Goal: Navigation & Orientation: Find specific page/section

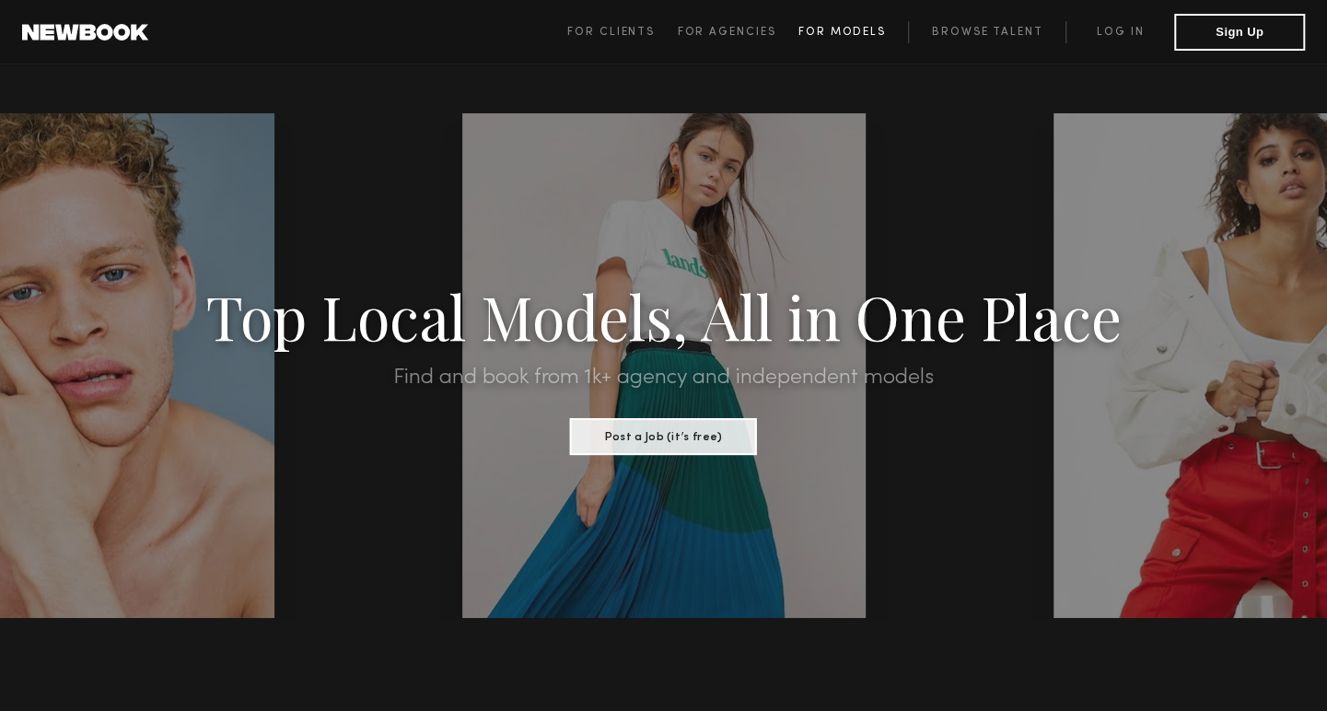
click at [844, 28] on span "For Models" at bounding box center [841, 32] width 87 height 11
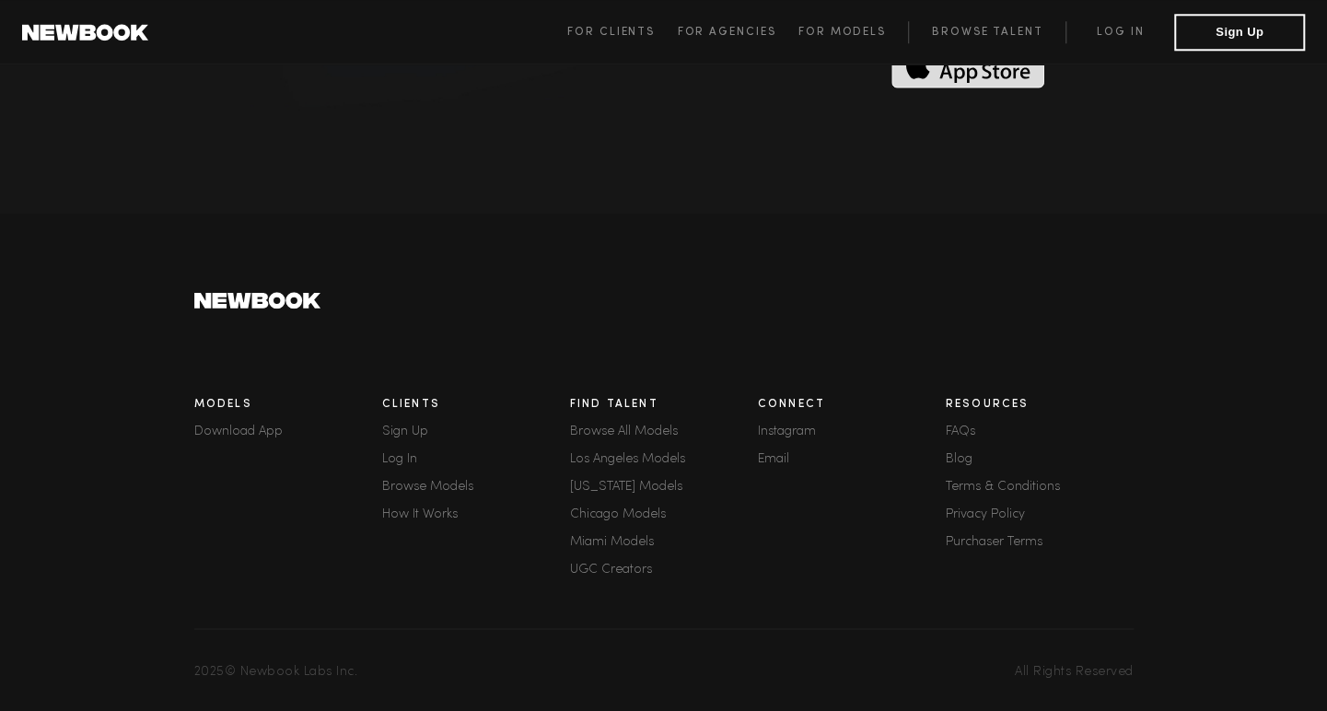
scroll to position [5089, 0]
click at [250, 425] on link "Download App" at bounding box center [288, 431] width 188 height 13
click at [844, 30] on span "For Models" at bounding box center [841, 32] width 87 height 11
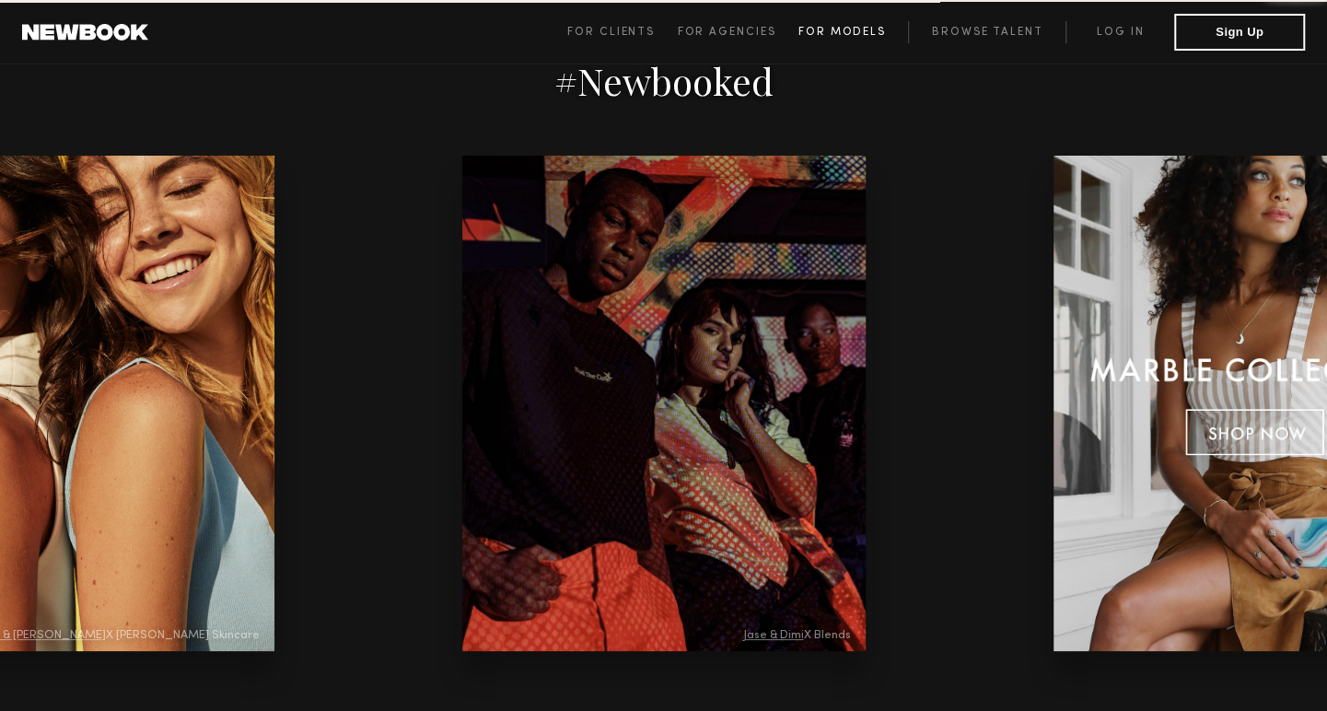
click at [844, 30] on span "For Models" at bounding box center [841, 32] width 87 height 11
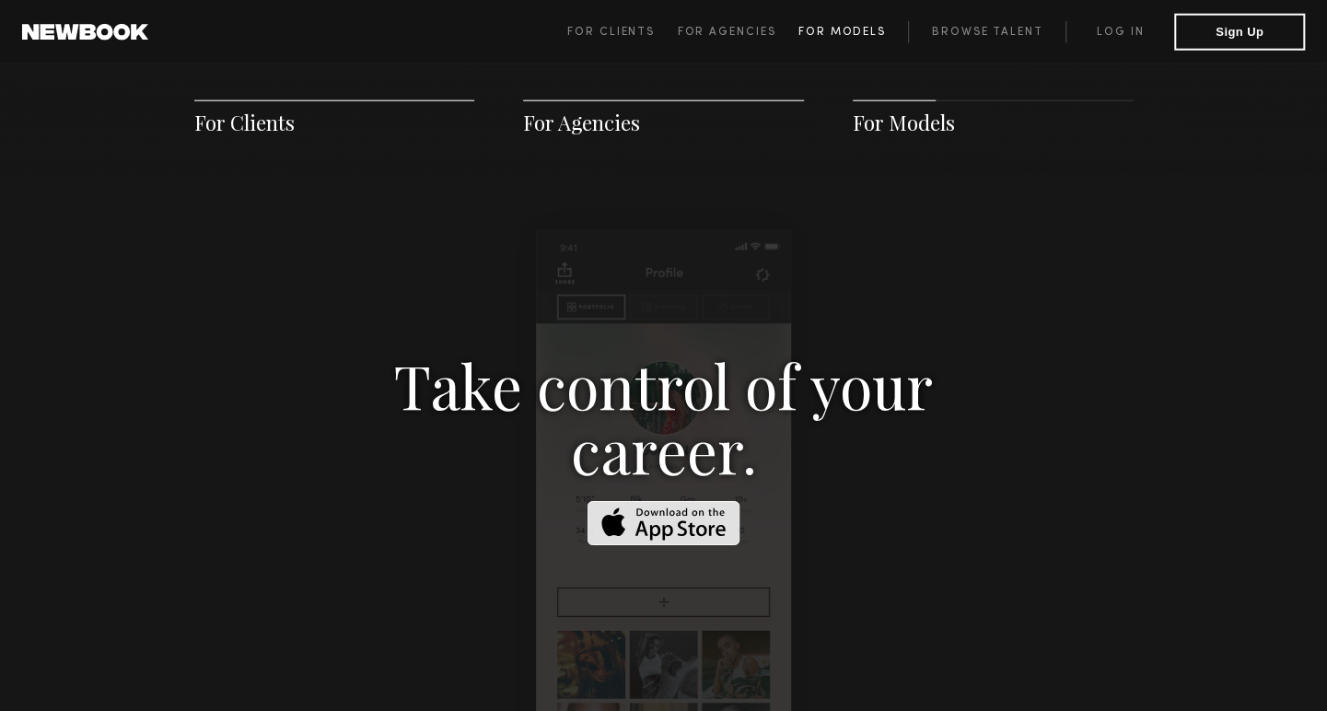
scroll to position [2650, 0]
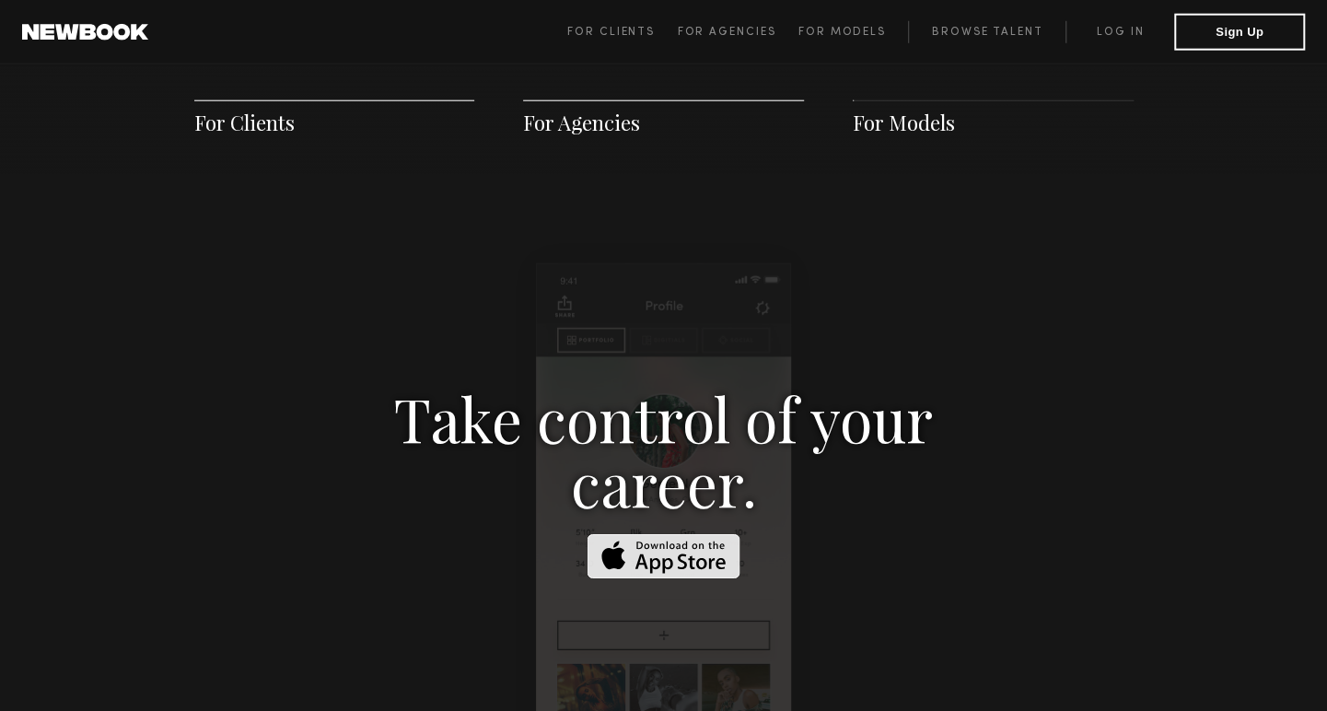
click at [895, 122] on span "For Models" at bounding box center [904, 123] width 102 height 28
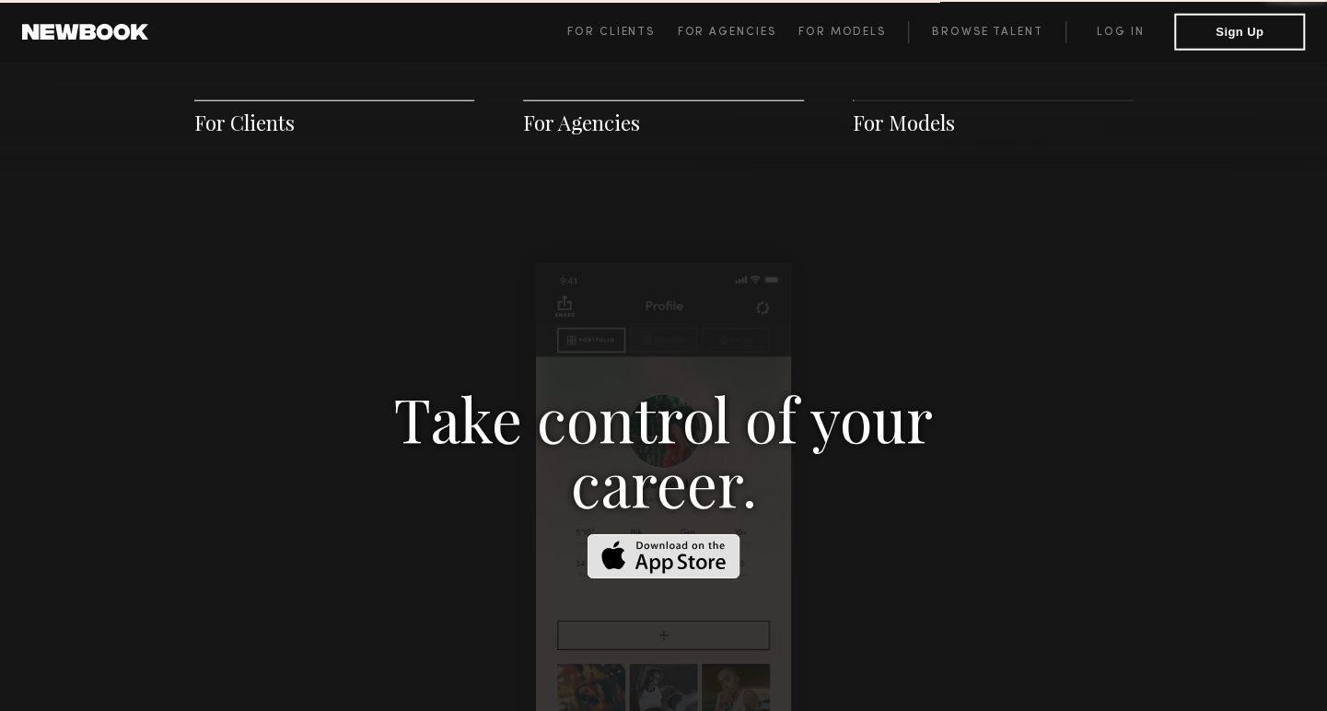
click at [895, 122] on span "For Models" at bounding box center [904, 123] width 102 height 28
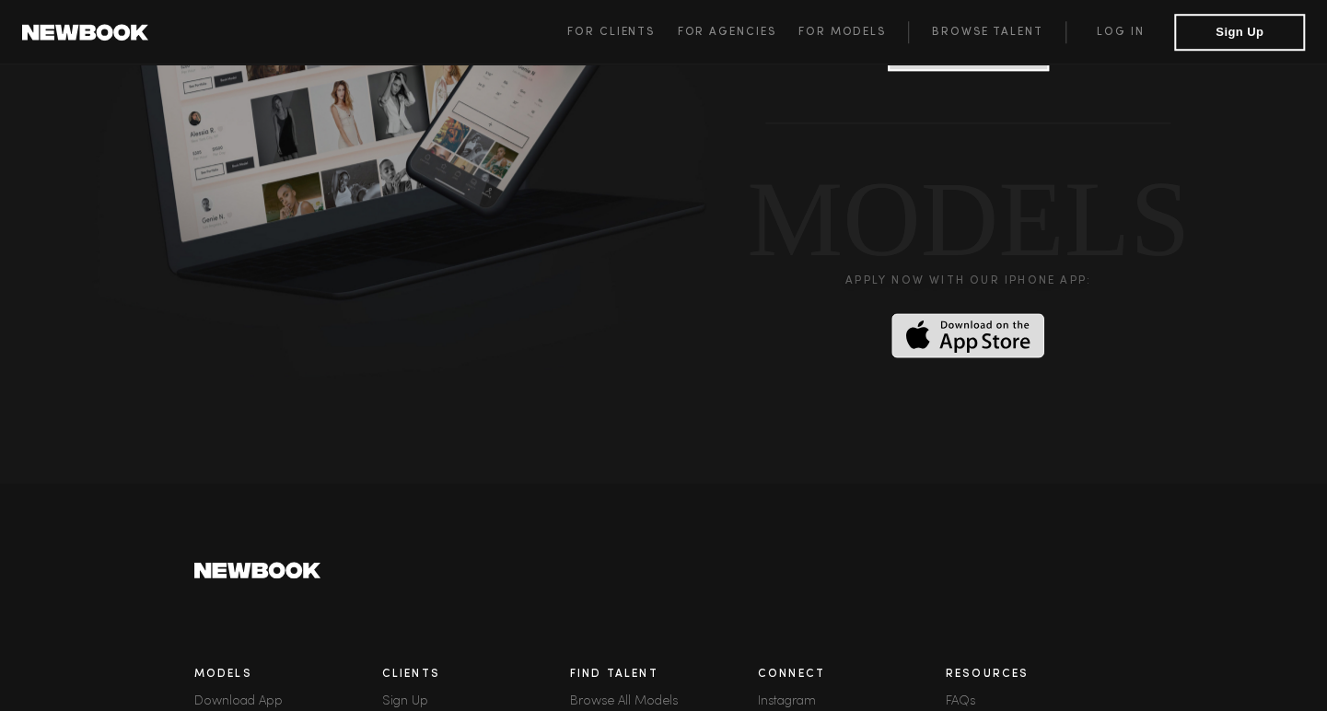
scroll to position [4793, 0]
